Goal: Task Accomplishment & Management: Manage account settings

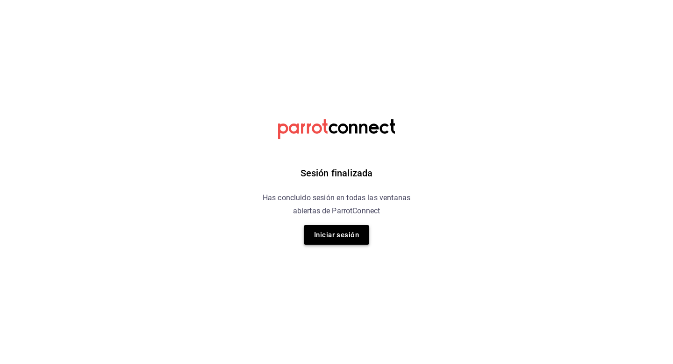
click at [353, 238] on button "Iniciar sesión" at bounding box center [336, 235] width 65 height 20
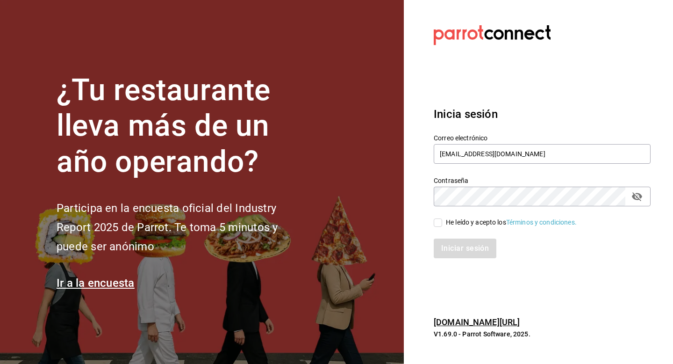
click at [440, 221] on input "He leído y acepto los Términos y condiciones." at bounding box center [438, 222] width 8 height 8
checkbox input "true"
click at [447, 239] on button "Iniciar sesión" at bounding box center [466, 248] width 64 height 20
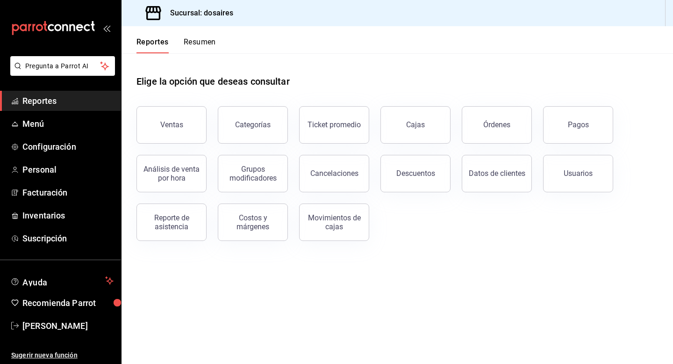
click at [200, 42] on button "Resumen" at bounding box center [200, 45] width 32 height 16
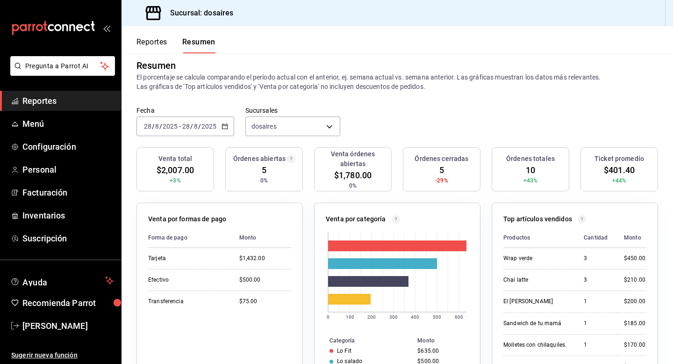
scroll to position [12, 0]
